Goal: Information Seeking & Learning: Learn about a topic

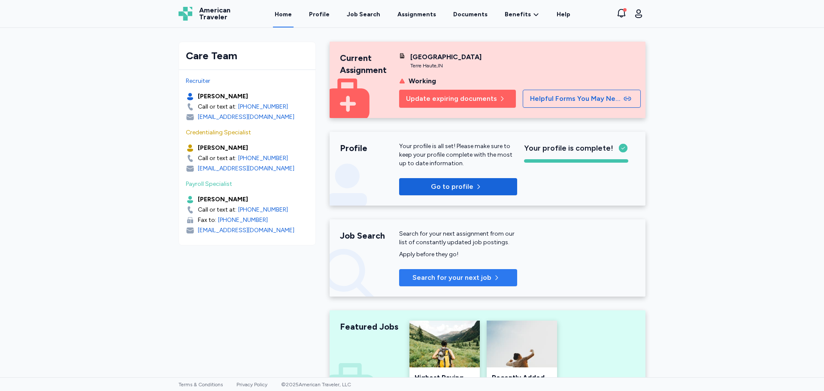
click at [419, 279] on span "Search for your next job" at bounding box center [451, 278] width 79 height 10
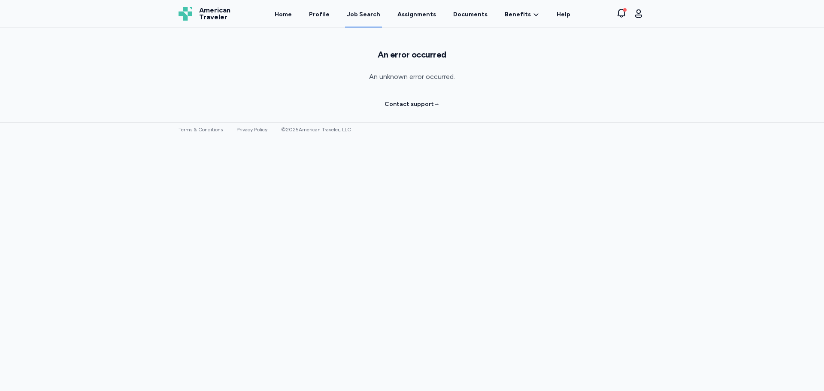
click at [363, 17] on div "Job Search" at bounding box center [363, 14] width 33 height 9
click at [362, 15] on div "Job Search" at bounding box center [363, 14] width 33 height 9
click at [409, 16] on link "Assignments" at bounding box center [417, 14] width 42 height 27
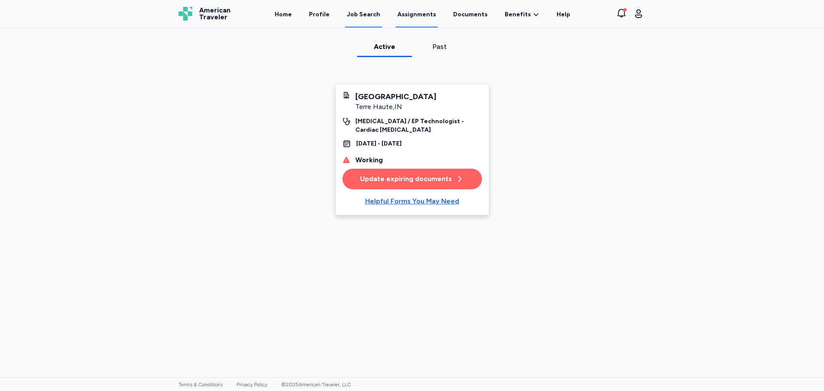
click at [369, 17] on div "Job Search" at bounding box center [363, 14] width 33 height 9
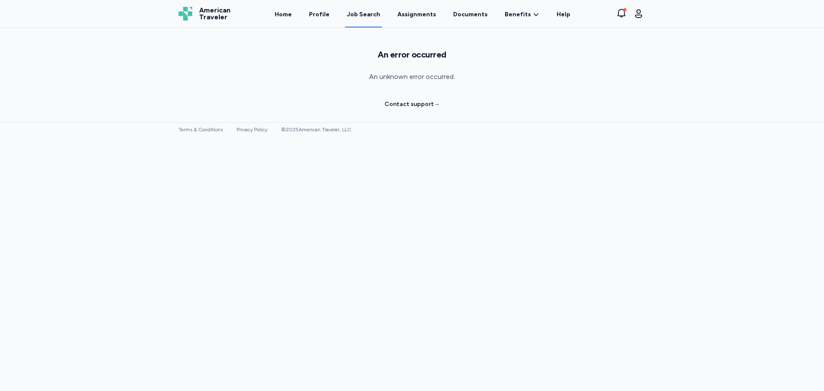
click at [399, 105] on link "Contact support →" at bounding box center [412, 104] width 55 height 9
click at [576, 271] on div "Open sidebar Job Search American Traveler American Traveler Home Profile Job Se…" at bounding box center [412, 195] width 824 height 391
click at [369, 18] on div "Job Search" at bounding box center [363, 14] width 33 height 9
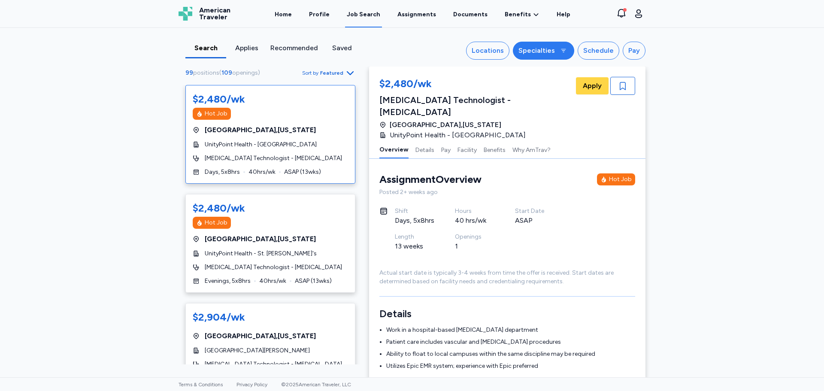
click at [545, 52] on div "Specialties" at bounding box center [536, 50] width 36 height 10
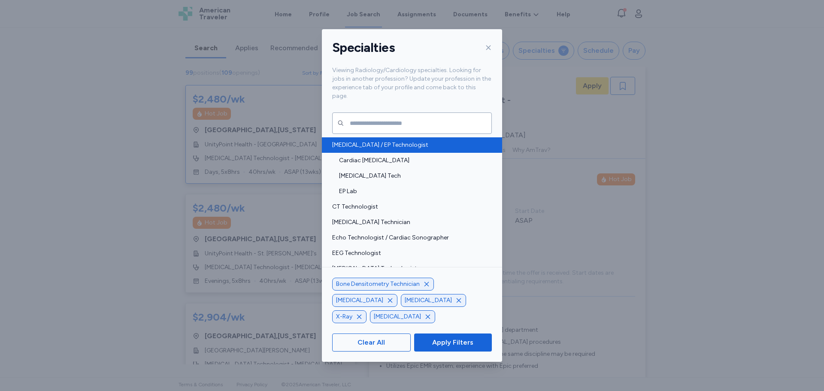
click at [385, 141] on span "Cath Lab / EP Technologist" at bounding box center [409, 145] width 155 height 9
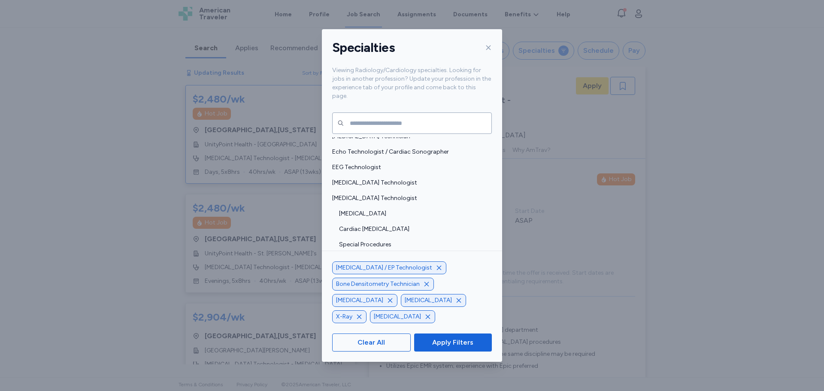
scroll to position [129, 0]
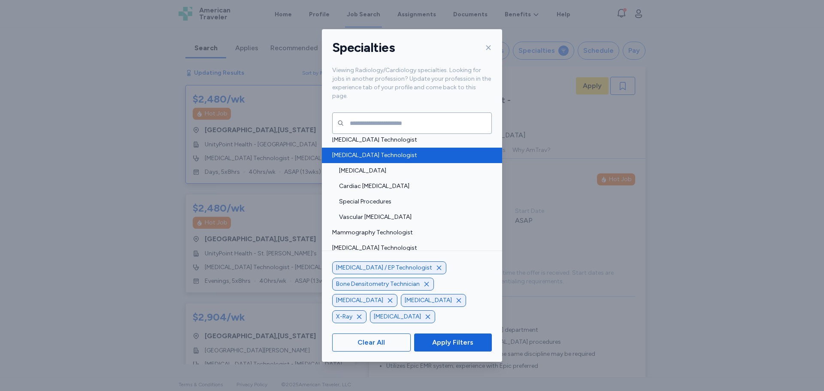
click at [398, 152] on div "Interventional Radiology Technologist" at bounding box center [412, 155] width 180 height 15
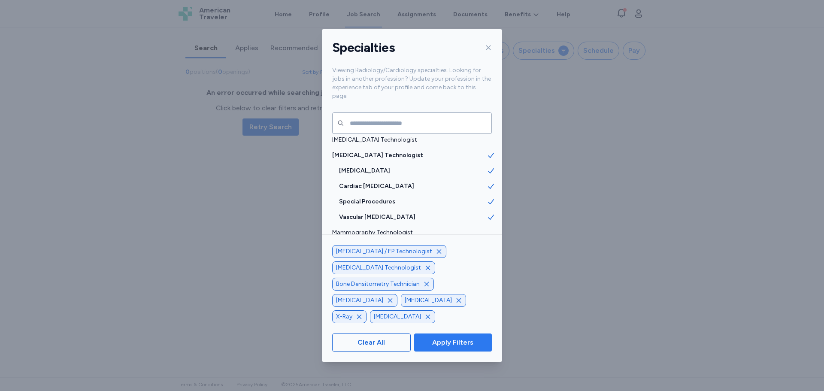
click at [454, 342] on span "Apply Filters" at bounding box center [452, 342] width 41 height 10
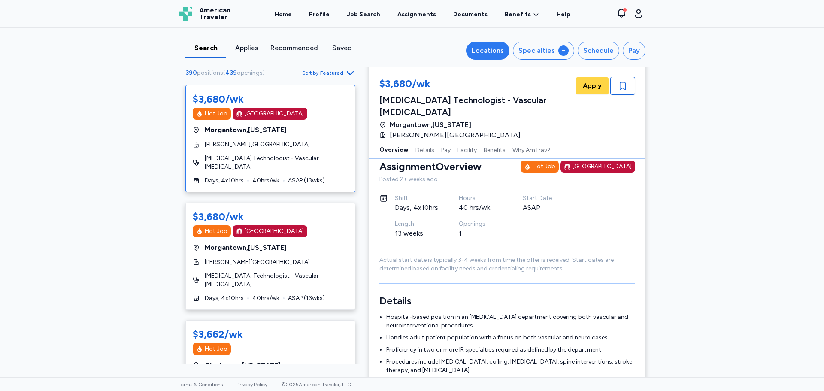
click at [497, 53] on div "Locations" at bounding box center [488, 50] width 32 height 10
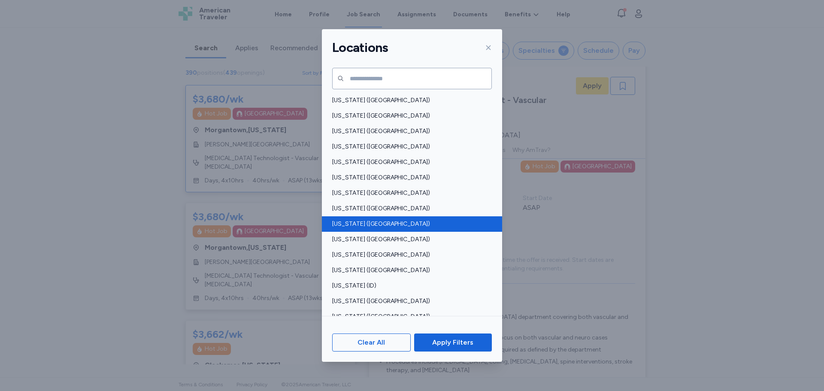
scroll to position [43, 0]
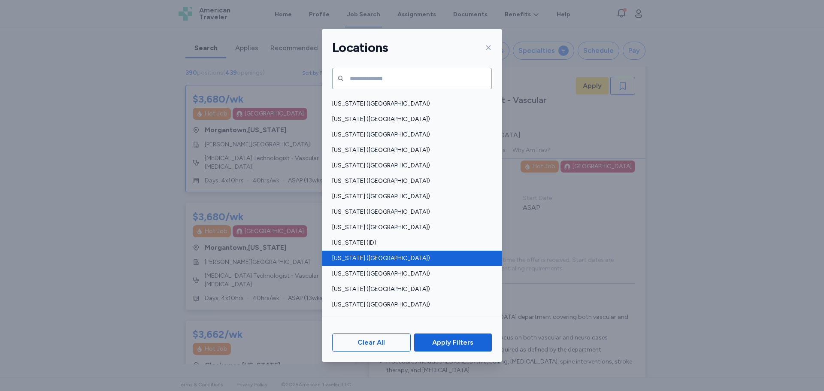
click at [356, 255] on span "Illinois (IL)" at bounding box center [409, 258] width 155 height 9
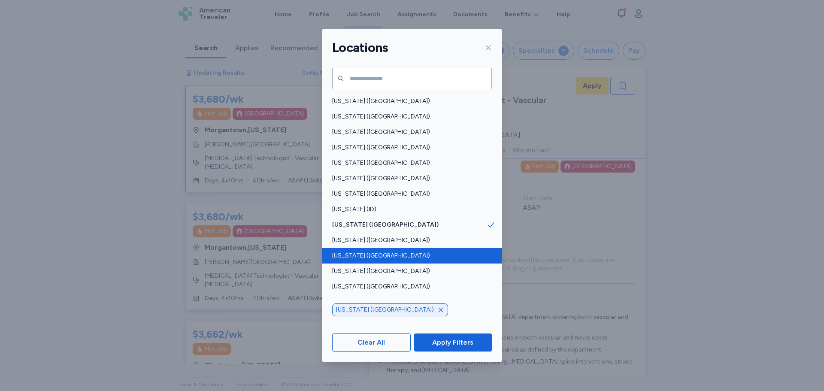
scroll to position [86, 0]
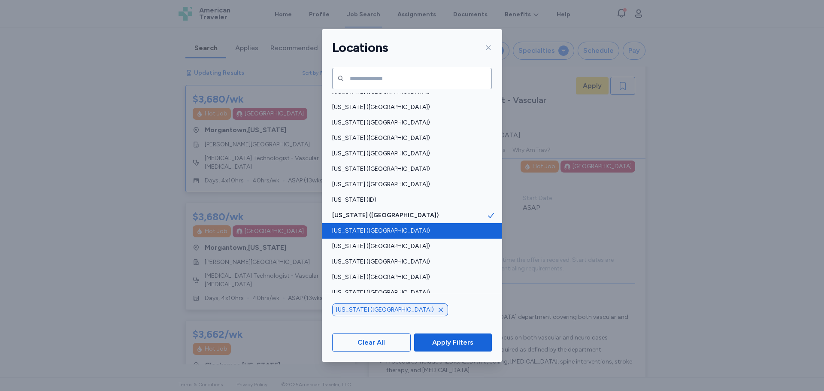
scroll to position [1, 0]
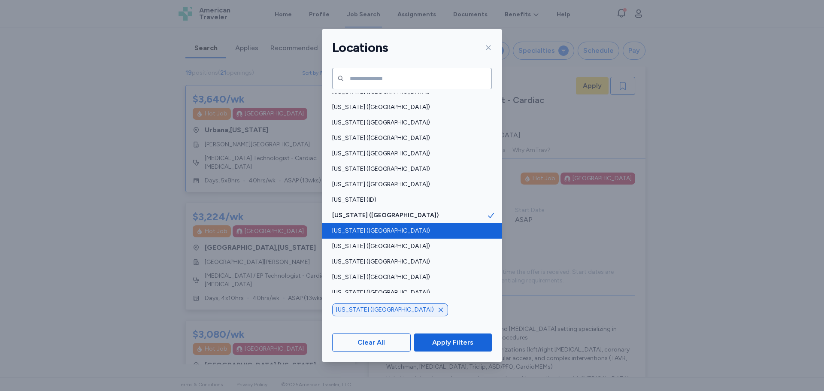
click at [364, 232] on span "Indiana (IN)" at bounding box center [409, 231] width 155 height 9
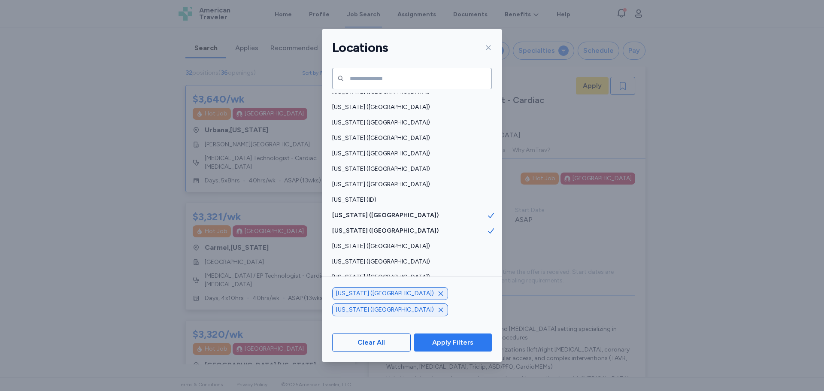
click at [445, 342] on span "Apply Filters" at bounding box center [452, 342] width 41 height 10
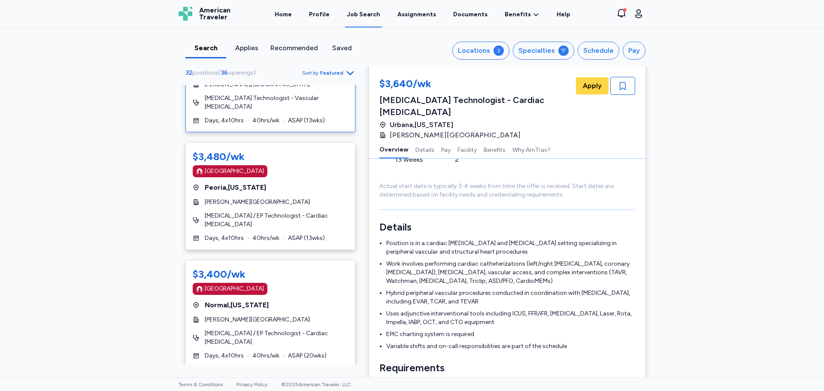
scroll to position [1391, 0]
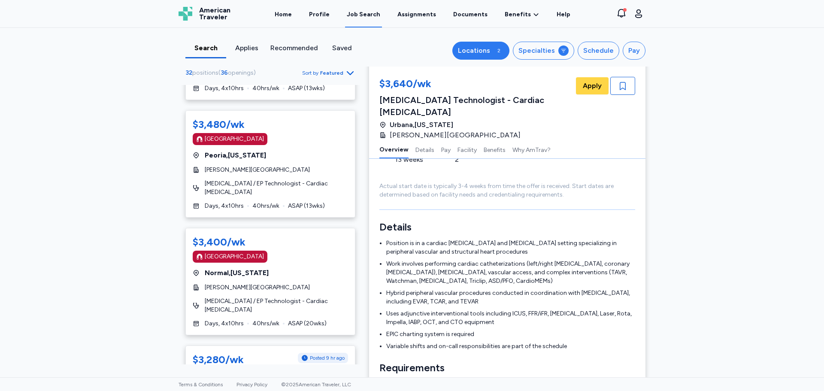
click at [470, 47] on div "Locations" at bounding box center [474, 50] width 32 height 10
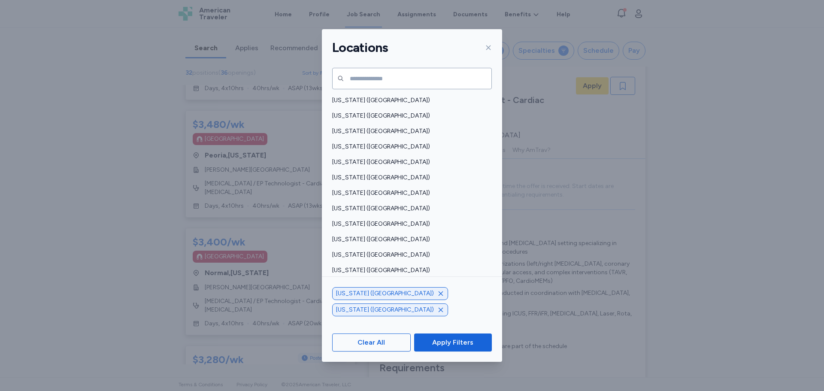
click at [437, 297] on icon "button" at bounding box center [440, 293] width 7 height 7
drag, startPoint x: 439, startPoint y: 340, endPoint x: 425, endPoint y: 325, distance: 20.6
click at [439, 339] on span "Apply Filters" at bounding box center [452, 342] width 41 height 10
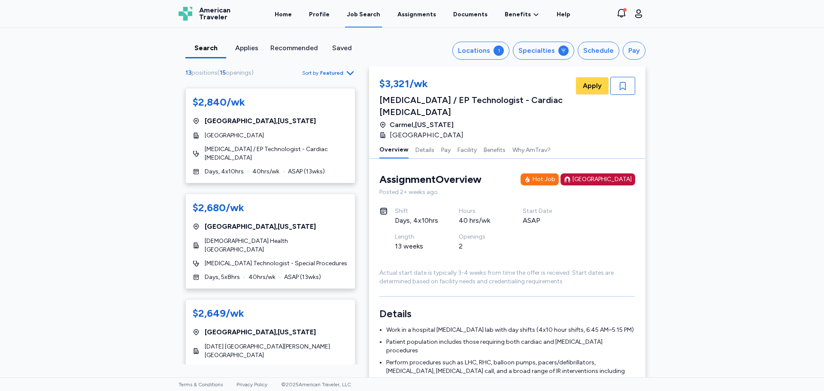
scroll to position [952, 0]
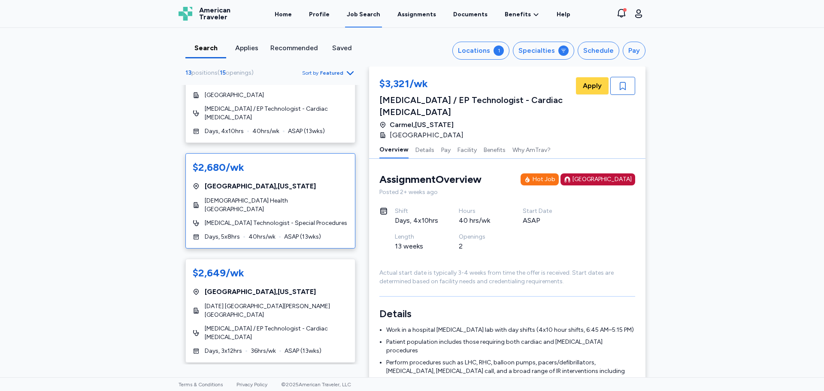
click at [275, 219] on span "Interventional Radiology Technologist - Special Procedures" at bounding box center [276, 223] width 142 height 9
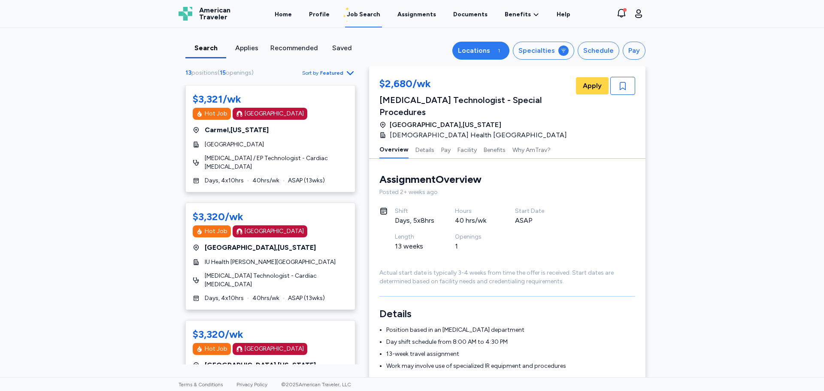
click at [497, 53] on div "1" at bounding box center [499, 50] width 10 height 10
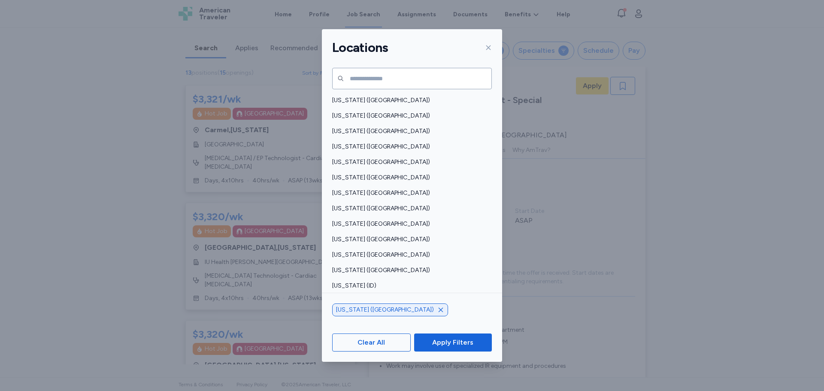
click at [437, 309] on icon "button" at bounding box center [440, 309] width 7 height 7
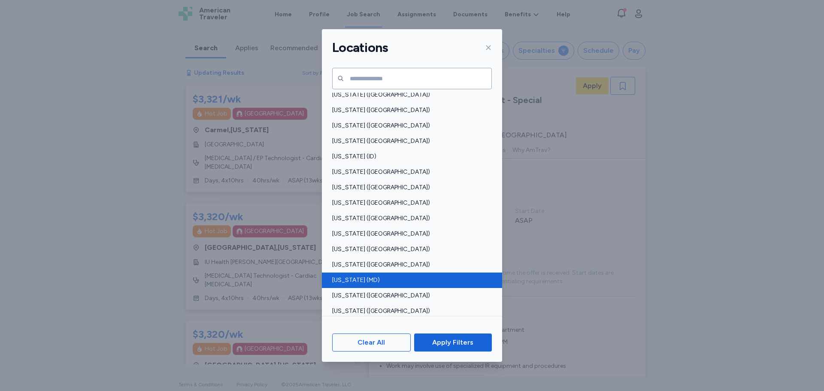
scroll to position [172, 0]
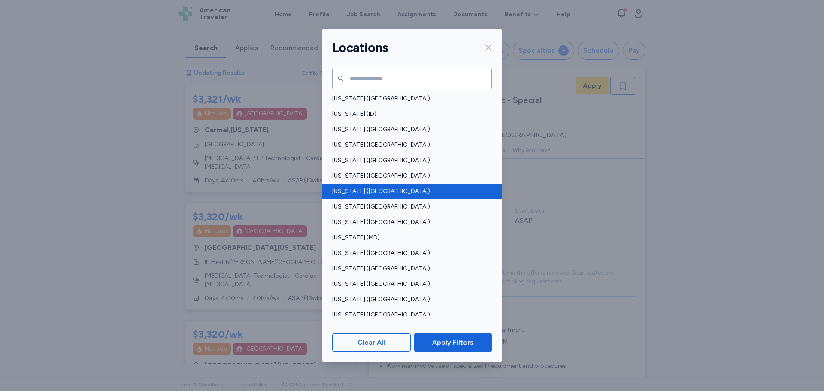
click at [352, 194] on span "Kentucky (KY)" at bounding box center [409, 191] width 155 height 9
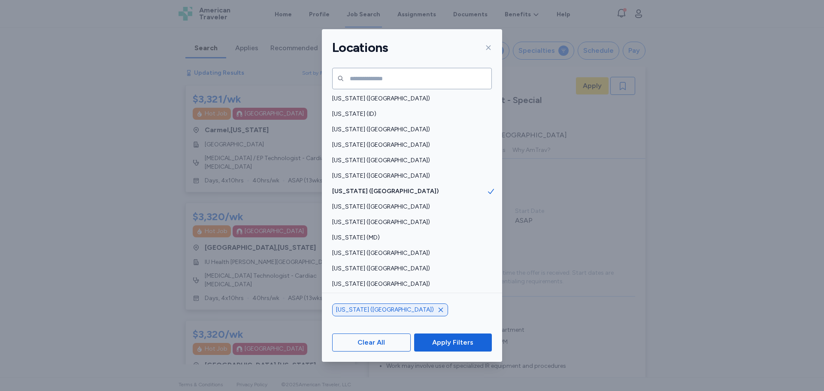
scroll to position [1, 0]
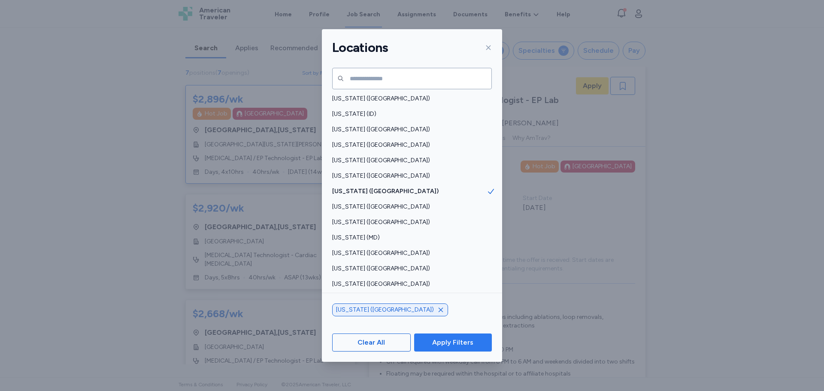
click at [434, 342] on span "Apply Filters" at bounding box center [452, 342] width 41 height 10
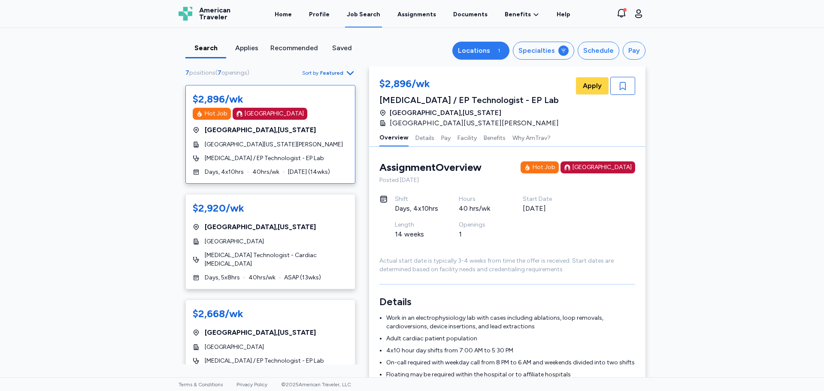
click at [484, 50] on div "Locations" at bounding box center [474, 50] width 32 height 10
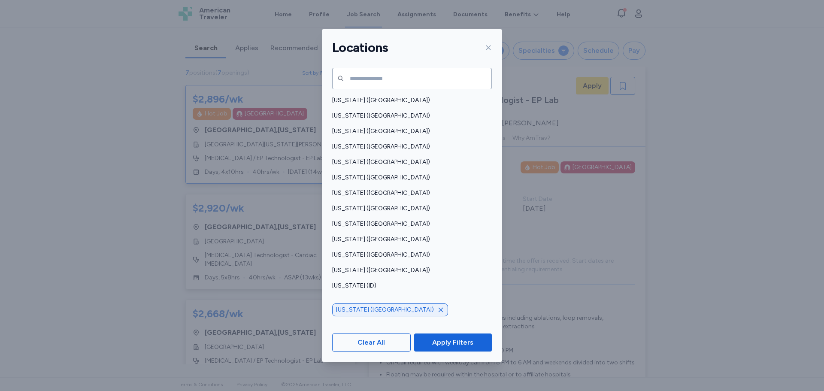
click at [437, 310] on icon "button" at bounding box center [440, 309] width 7 height 7
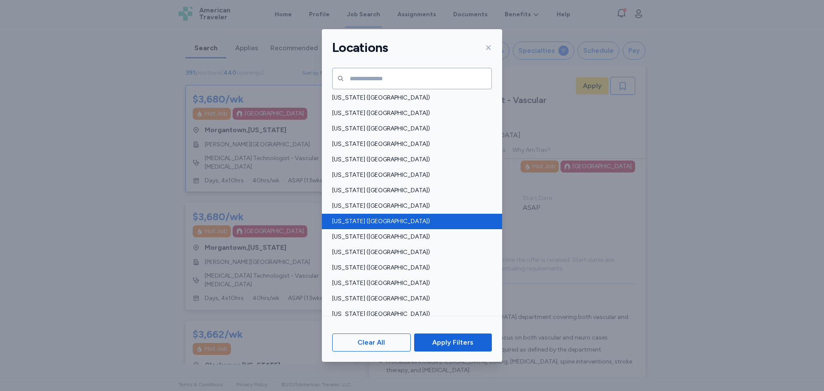
scroll to position [429, 0]
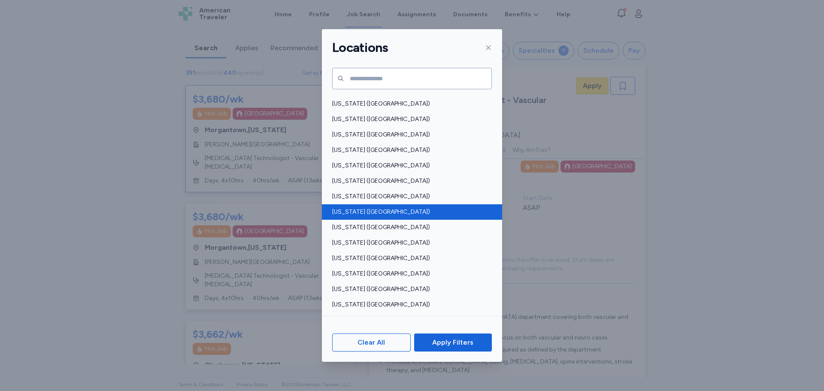
click at [350, 211] on span "Ohio (OH)" at bounding box center [409, 212] width 155 height 9
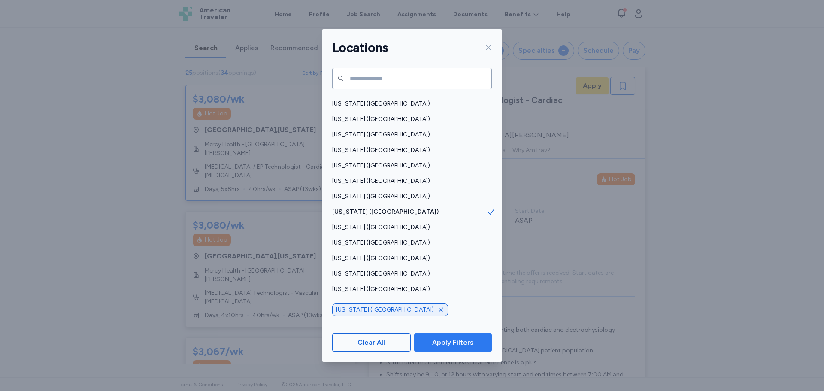
click at [439, 343] on span "Apply Filters" at bounding box center [452, 342] width 41 height 10
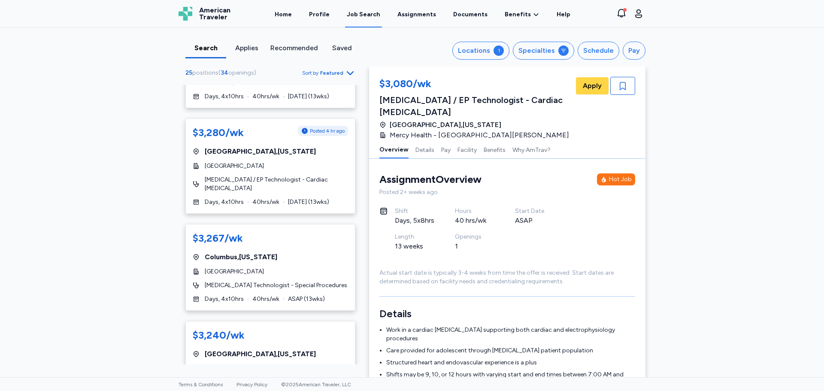
scroll to position [343, 0]
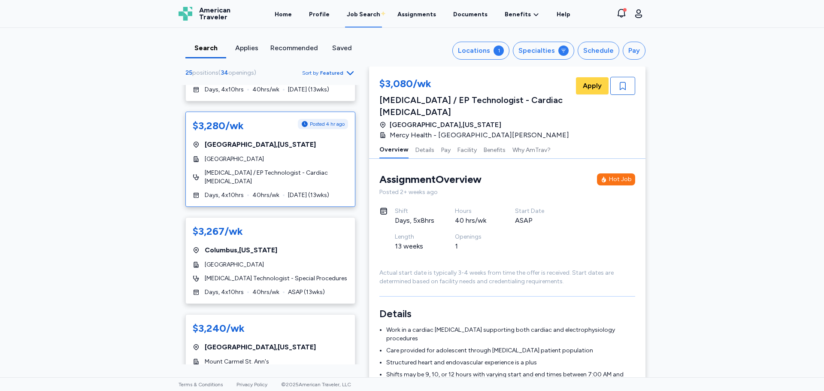
click at [241, 119] on div "$3,280/wk" at bounding box center [218, 126] width 51 height 14
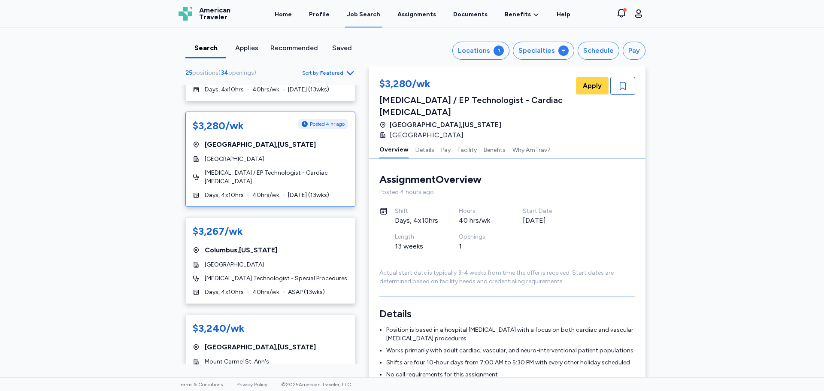
drag, startPoint x: 386, startPoint y: 122, endPoint x: 467, endPoint y: 125, distance: 81.2
click at [467, 130] on div "Dublin Methodist Hospital" at bounding box center [474, 135] width 190 height 10
copy span "Dublin Methodist Hospital"
